Goal: Information Seeking & Learning: Understand process/instructions

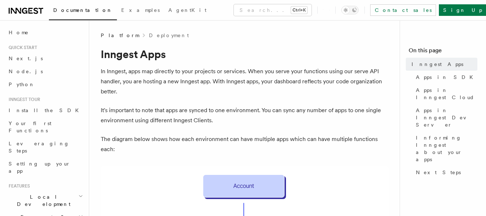
scroll to position [189, 0]
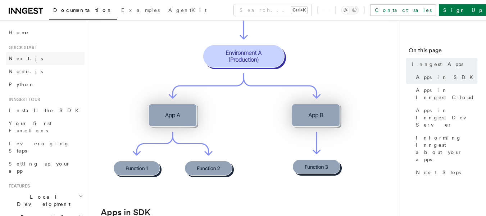
click at [22, 54] on link "Next.js" at bounding box center [45, 58] width 79 height 13
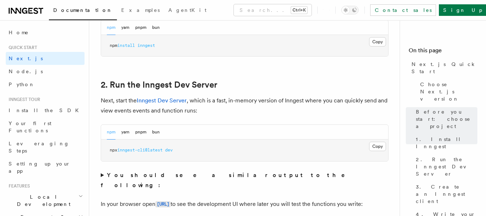
scroll to position [506, 0]
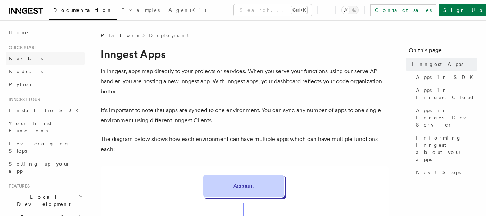
click at [46, 57] on link "Next.js" at bounding box center [45, 58] width 79 height 13
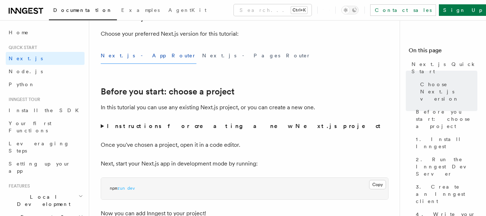
scroll to position [377, 0]
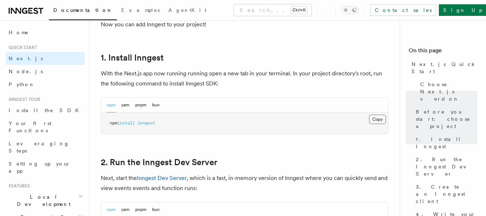
click at [378, 122] on button "Copy Copied" at bounding box center [377, 118] width 17 height 9
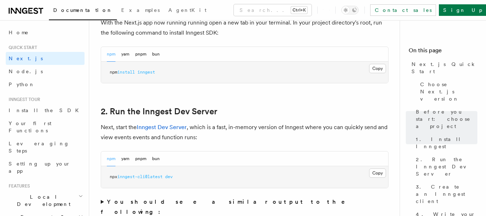
scroll to position [435, 0]
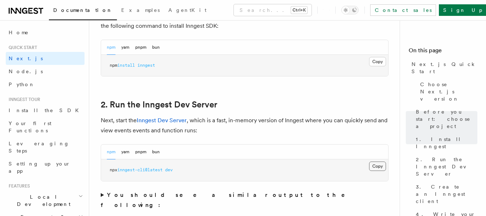
click at [377, 164] on button "Copy Copied" at bounding box center [377, 165] width 17 height 9
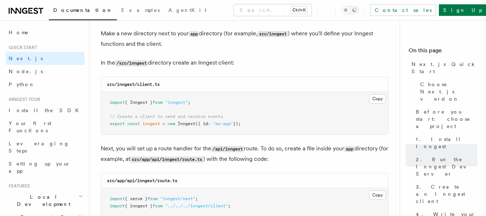
scroll to position [852, 0]
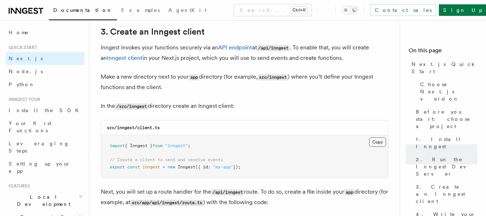
click at [373, 141] on button "Copy Copied" at bounding box center [377, 141] width 17 height 9
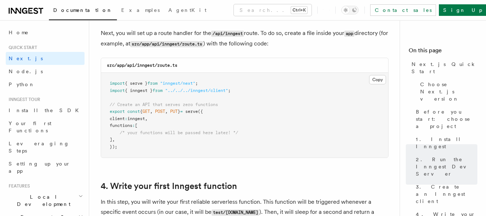
scroll to position [1025, 0]
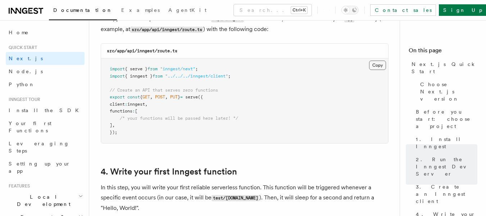
click at [381, 68] on button "Copy Copied" at bounding box center [377, 64] width 17 height 9
click at [283, 120] on pre "import { serve } from "inngest/next" ; import { inngest } from "../../../innges…" at bounding box center [244, 100] width 287 height 85
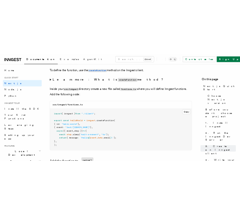
scroll to position [1241, 0]
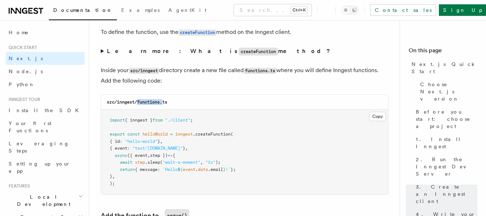
drag, startPoint x: 138, startPoint y: 103, endPoint x: 164, endPoint y: 103, distance: 26.3
click at [164, 103] on code "src/inngest/functions.ts" at bounding box center [137, 101] width 60 height 5
copy code "functions."
